Goal: Information Seeking & Learning: Learn about a topic

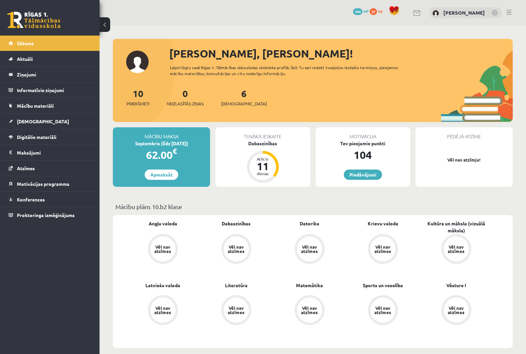
click at [433, 15] on img at bounding box center [436, 13] width 7 height 7
click at [433, 12] on img at bounding box center [436, 13] width 7 height 7
click at [414, 15] on link at bounding box center [418, 13] width 8 height 6
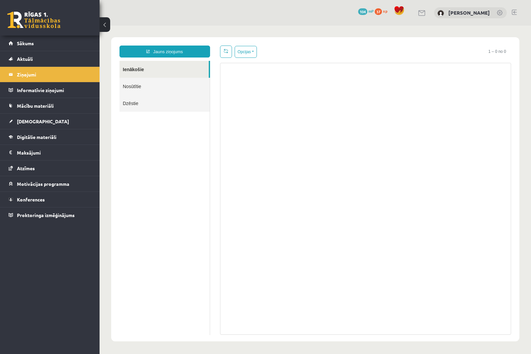
click at [147, 84] on link "Nosūtītie" at bounding box center [165, 86] width 90 height 17
click at [140, 105] on link "Dzēstie" at bounding box center [165, 103] width 90 height 17
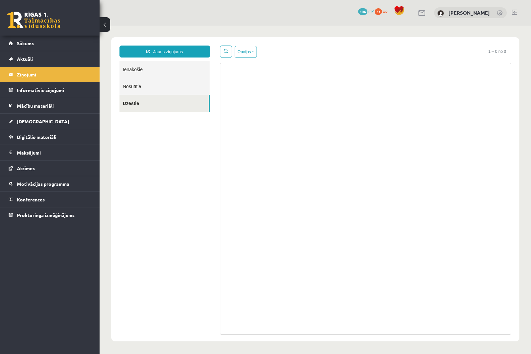
click at [138, 70] on link "Ienākošie" at bounding box center [165, 69] width 90 height 17
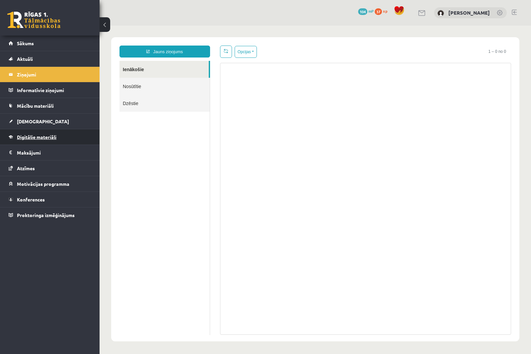
click at [56, 138] on span "Digitālie materiāli" at bounding box center [37, 137] width 40 height 6
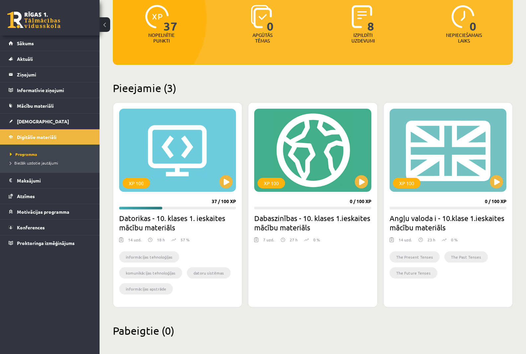
scroll to position [91, 0]
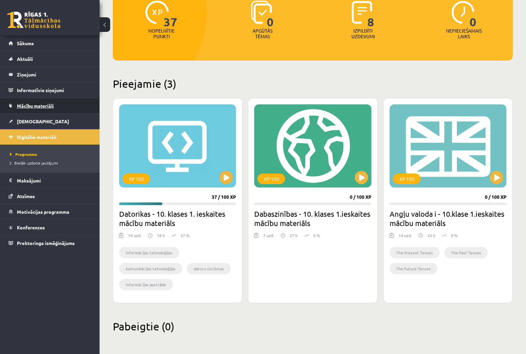
click at [54, 105] on link "Mācību materiāli" at bounding box center [50, 105] width 83 height 15
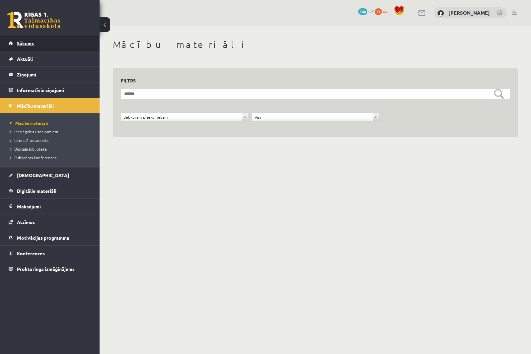
click at [30, 41] on span "Sākums" at bounding box center [25, 43] width 17 height 6
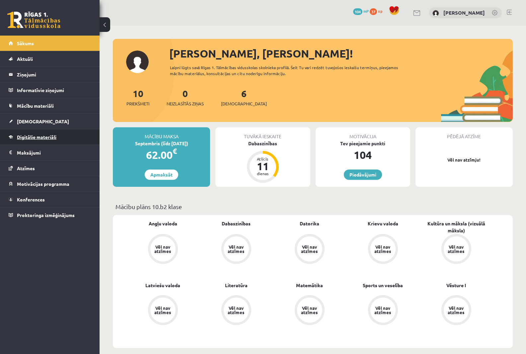
click at [51, 136] on span "Digitālie materiāli" at bounding box center [37, 137] width 40 height 6
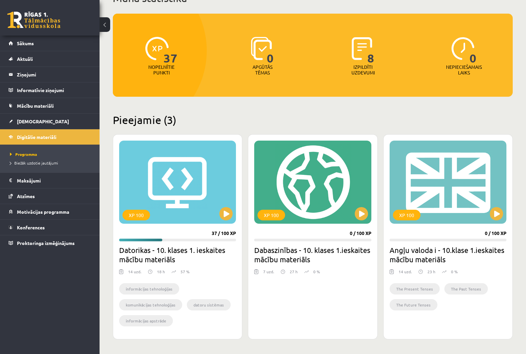
scroll to position [66, 0]
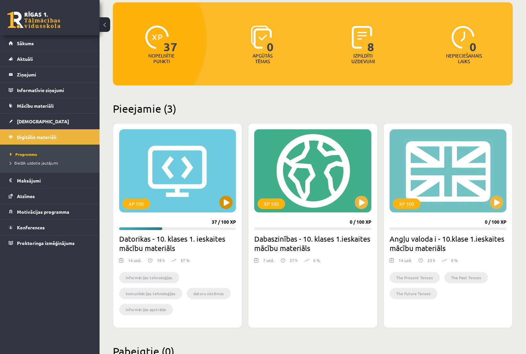
click at [176, 164] on div "XP 100" at bounding box center [177, 170] width 117 height 83
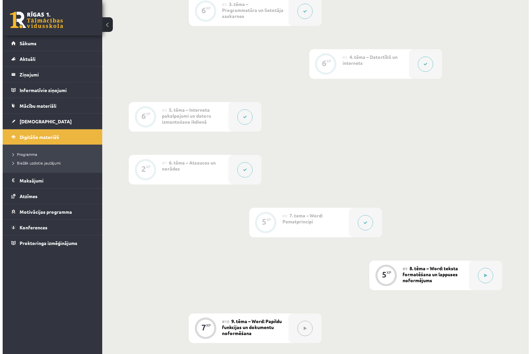
scroll to position [565, 0]
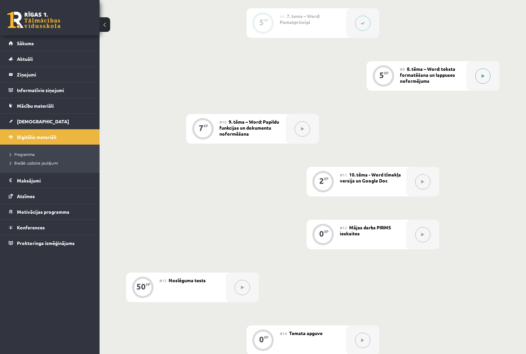
click at [483, 75] on icon at bounding box center [483, 76] width 3 height 4
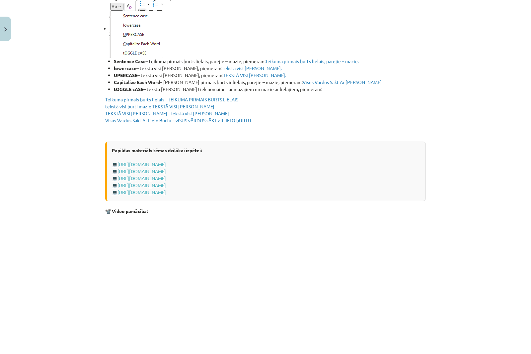
scroll to position [1129, 0]
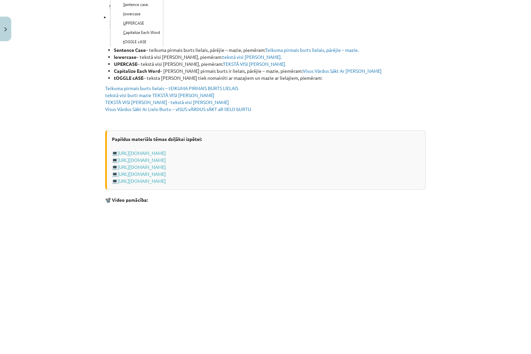
drag, startPoint x: 231, startPoint y: 133, endPoint x: 250, endPoint y: 126, distance: 20.3
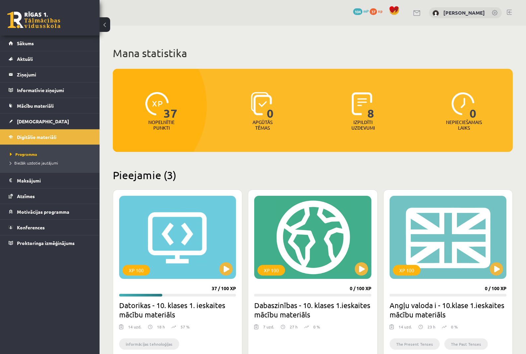
scroll to position [91, 0]
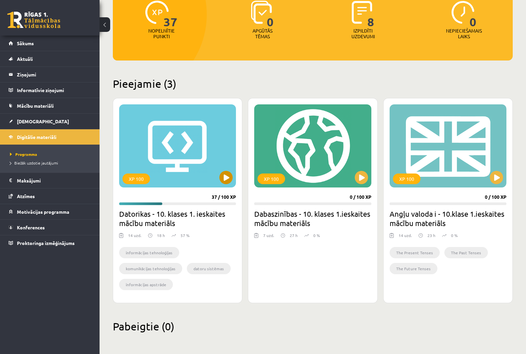
click at [184, 149] on div "XP 100" at bounding box center [177, 145] width 117 height 83
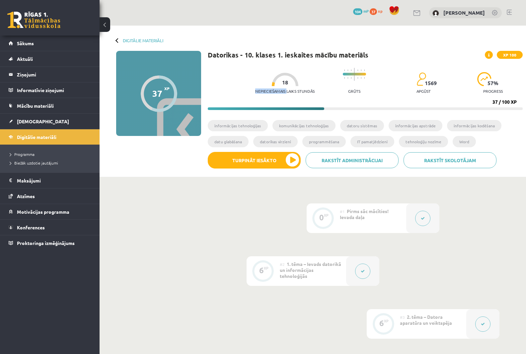
drag, startPoint x: 266, startPoint y: 83, endPoint x: 291, endPoint y: 87, distance: 25.8
click at [283, 87] on div "Nepieciešamais laiks stundās 18" at bounding box center [284, 85] width 59 height 25
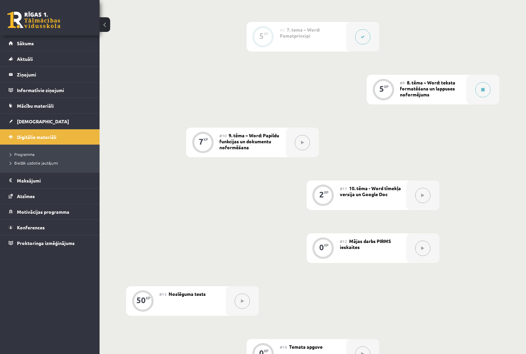
scroll to position [483, 0]
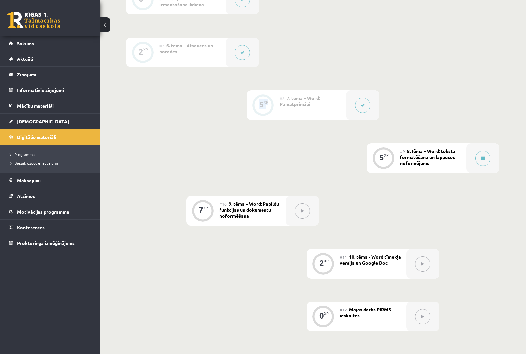
drag, startPoint x: 260, startPoint y: 103, endPoint x: 274, endPoint y: 102, distance: 14.0
click at [275, 103] on div "5 XP" at bounding box center [263, 105] width 33 height 30
drag, startPoint x: 378, startPoint y: 157, endPoint x: 395, endPoint y: 159, distance: 17.4
click at [387, 156] on div "5 XP" at bounding box center [384, 157] width 20 height 20
drag, startPoint x: 395, startPoint y: 159, endPoint x: 233, endPoint y: 200, distance: 166.5
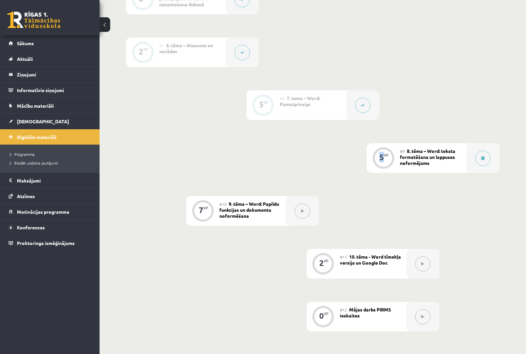
click at [382, 167] on div "5 XP" at bounding box center [383, 158] width 33 height 30
drag, startPoint x: 194, startPoint y: 215, endPoint x: 207, endPoint y: 214, distance: 13.3
click at [204, 211] on div "7 XP" at bounding box center [202, 211] width 33 height 30
click at [209, 214] on div "7 XP" at bounding box center [203, 210] width 20 height 20
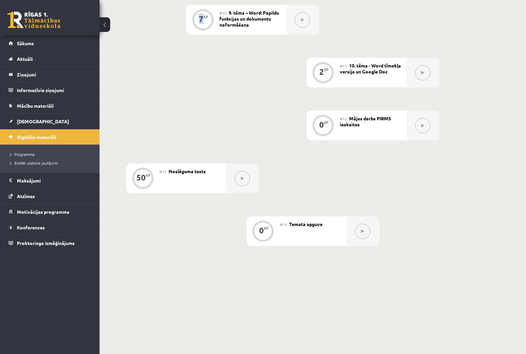
scroll to position [682, 0]
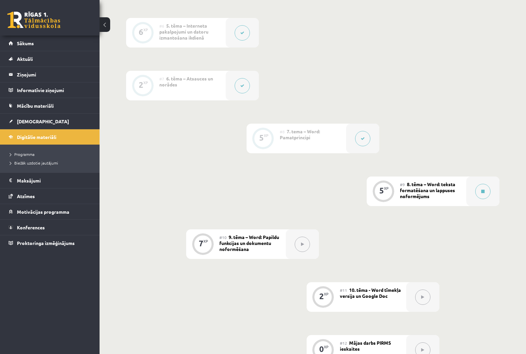
click at [172, 188] on div "0 XP #1 Pirms sāc mācīties! Ievada daļa 6 XP #2 1. tēma – Ievads datorikā un in…" at bounding box center [313, 112] width 374 height 716
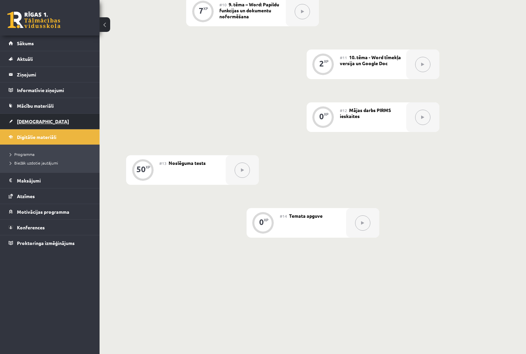
click at [21, 123] on span "[DEMOGRAPHIC_DATA]" at bounding box center [43, 121] width 52 height 6
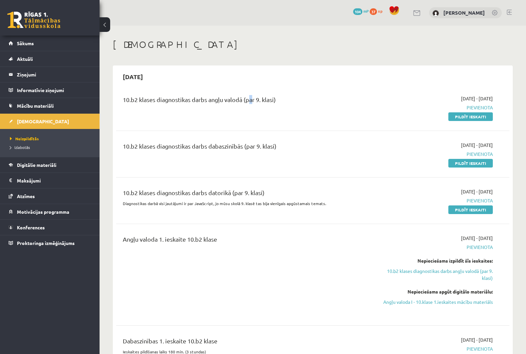
drag, startPoint x: 266, startPoint y: 94, endPoint x: 275, endPoint y: 97, distance: 9.5
click at [271, 95] on div "10.b2 klases diagnostikas darbs angļu valodā (par 9. klasi)" at bounding box center [244, 101] width 243 height 12
click at [258, 99] on div "10.b2 klases diagnostikas darbs angļu valodā (par 9. klasi)" at bounding box center [244, 101] width 243 height 12
click at [320, 146] on div "10.b2 klases diagnostikas darbs dabaszinībās (par 9. klasi)" at bounding box center [244, 153] width 253 height 25
click at [299, 107] on div "10.b2 klases diagnostikas darbs angļu valodā (par 9. klasi)" at bounding box center [244, 107] width 253 height 25
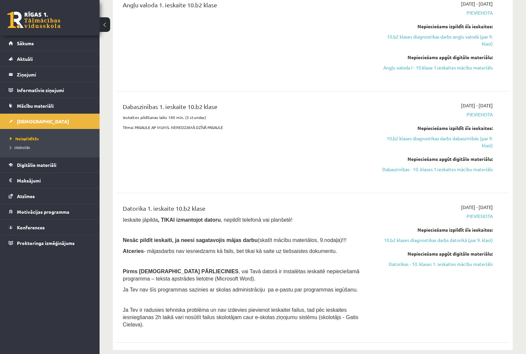
scroll to position [266, 0]
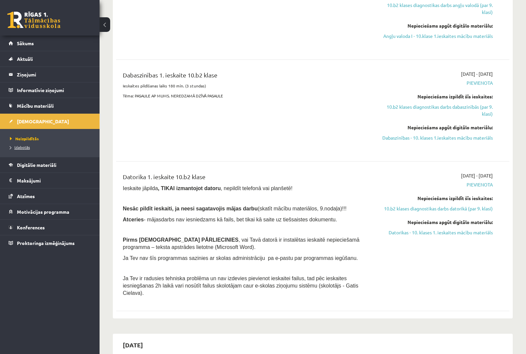
scroll to position [682, 0]
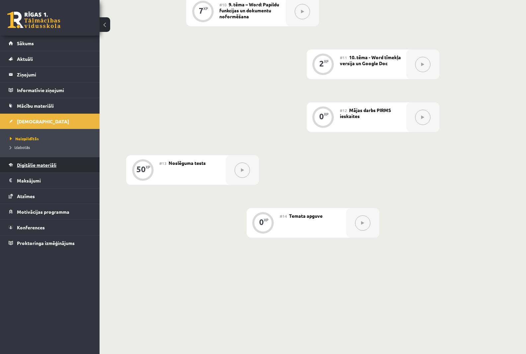
click at [46, 166] on span "Digitālie materiāli" at bounding box center [37, 165] width 40 height 6
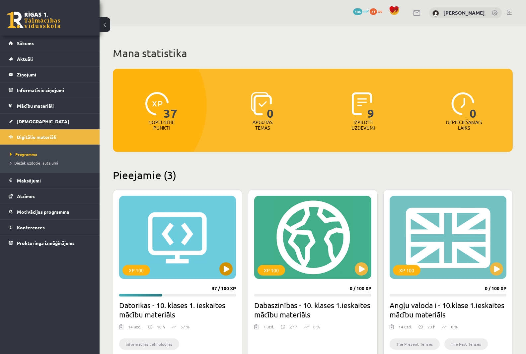
click at [169, 235] on div "XP 100" at bounding box center [177, 237] width 117 height 83
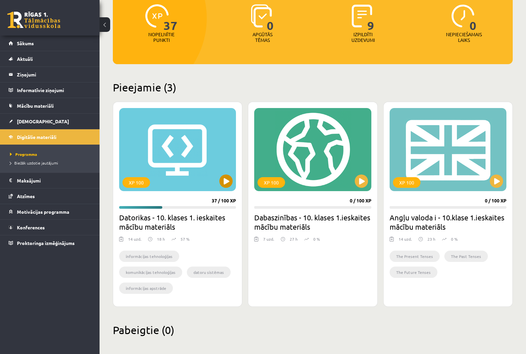
scroll to position [91, 0]
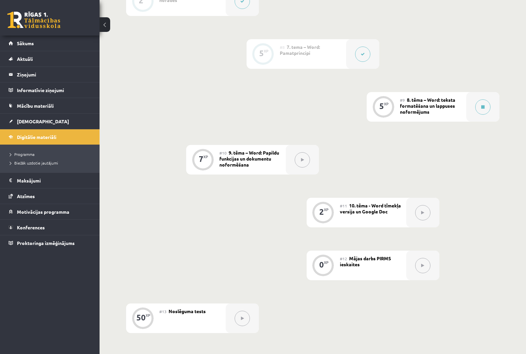
scroll to position [682, 0]
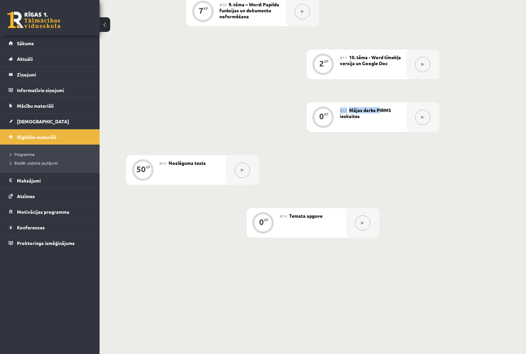
drag, startPoint x: 342, startPoint y: 109, endPoint x: 378, endPoint y: 113, distance: 36.4
click at [379, 113] on div "#12 Mājas darbs PIRMS ieskaites" at bounding box center [373, 117] width 66 height 30
click at [376, 119] on div "#12 Mājas darbs PIRMS ieskaites" at bounding box center [373, 117] width 66 height 30
drag, startPoint x: 375, startPoint y: 117, endPoint x: 349, endPoint y: 112, distance: 26.4
click at [349, 112] on div "#12 Mājas darbs PIRMS ieskaites" at bounding box center [373, 117] width 66 height 30
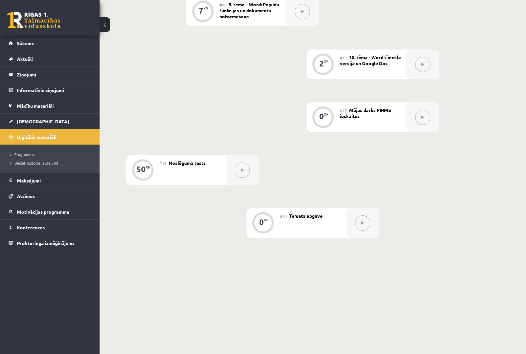
drag, startPoint x: 342, startPoint y: 104, endPoint x: 353, endPoint y: 113, distance: 13.4
click at [349, 110] on div "#12 Mājas darbs PIRMS ieskaites" at bounding box center [373, 117] width 66 height 30
click at [354, 120] on div "#12 Mājas darbs PIRMS ieskaites" at bounding box center [373, 117] width 66 height 30
drag, startPoint x: 364, startPoint y: 128, endPoint x: 365, endPoint y: 123, distance: 5.1
click at [364, 126] on div "#12 Mājas darbs PIRMS ieskaites" at bounding box center [373, 117] width 66 height 30
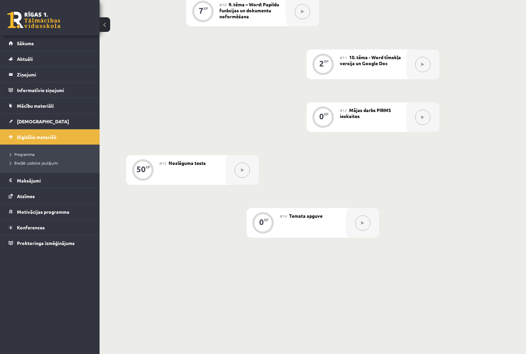
click at [366, 118] on div "#12 Mājas darbs PIRMS ieskaites" at bounding box center [373, 117] width 66 height 30
click at [360, 111] on span "Mājas darbs PIRMS ieskaites" at bounding box center [365, 113] width 51 height 12
drag, startPoint x: 349, startPoint y: 109, endPoint x: 358, endPoint y: 116, distance: 11.6
click at [353, 111] on div "#12 Mājas darbs PIRMS ieskaites" at bounding box center [373, 117] width 66 height 30
drag, startPoint x: 359, startPoint y: 119, endPoint x: 344, endPoint y: 113, distance: 16.3
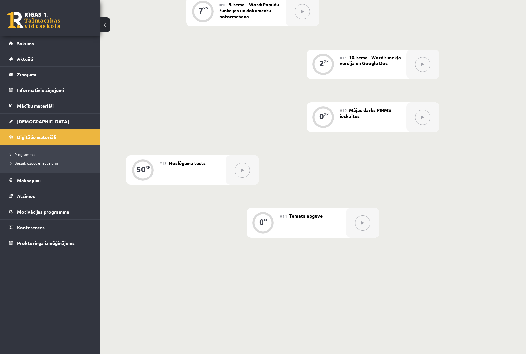
click at [350, 114] on div "#12 Mājas darbs PIRMS ieskaites" at bounding box center [373, 117] width 66 height 30
drag, startPoint x: 342, startPoint y: 107, endPoint x: 352, endPoint y: 108, distance: 9.3
click at [344, 107] on div "#12 Mājas darbs PIRMS ieskaites" at bounding box center [373, 117] width 66 height 30
click at [370, 123] on div "#12 Mājas darbs PIRMS ieskaites" at bounding box center [373, 117] width 66 height 30
drag, startPoint x: 345, startPoint y: 109, endPoint x: 342, endPoint y: 111, distance: 3.6
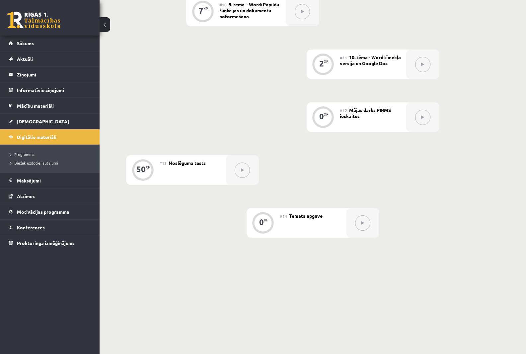
click at [344, 110] on div "#12 Mājas darbs PIRMS ieskaites" at bounding box center [373, 117] width 66 height 30
drag, startPoint x: 365, startPoint y: 117, endPoint x: 365, endPoint y: 122, distance: 5.0
click at [368, 120] on div "#12 Mājas darbs PIRMS ieskaites" at bounding box center [373, 117] width 66 height 30
drag, startPoint x: 365, startPoint y: 122, endPoint x: 355, endPoint y: 112, distance: 13.2
click at [356, 114] on div "#12 Mājas darbs PIRMS ieskaites" at bounding box center [373, 117] width 66 height 30
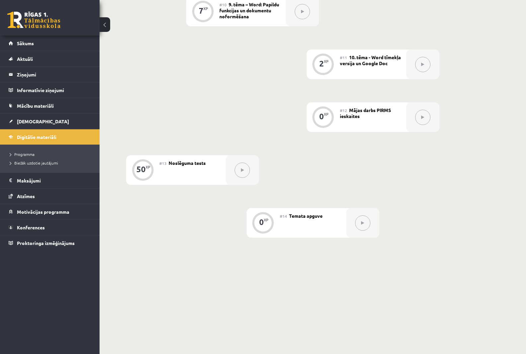
drag, startPoint x: 351, startPoint y: 106, endPoint x: 352, endPoint y: 120, distance: 14.0
click at [350, 118] on div "#12 Mājas darbs PIRMS ieskaites" at bounding box center [373, 117] width 66 height 30
click at [378, 127] on div "#12 Mājas darbs PIRMS ieskaites" at bounding box center [373, 117] width 66 height 30
